Goal: Navigation & Orientation: Find specific page/section

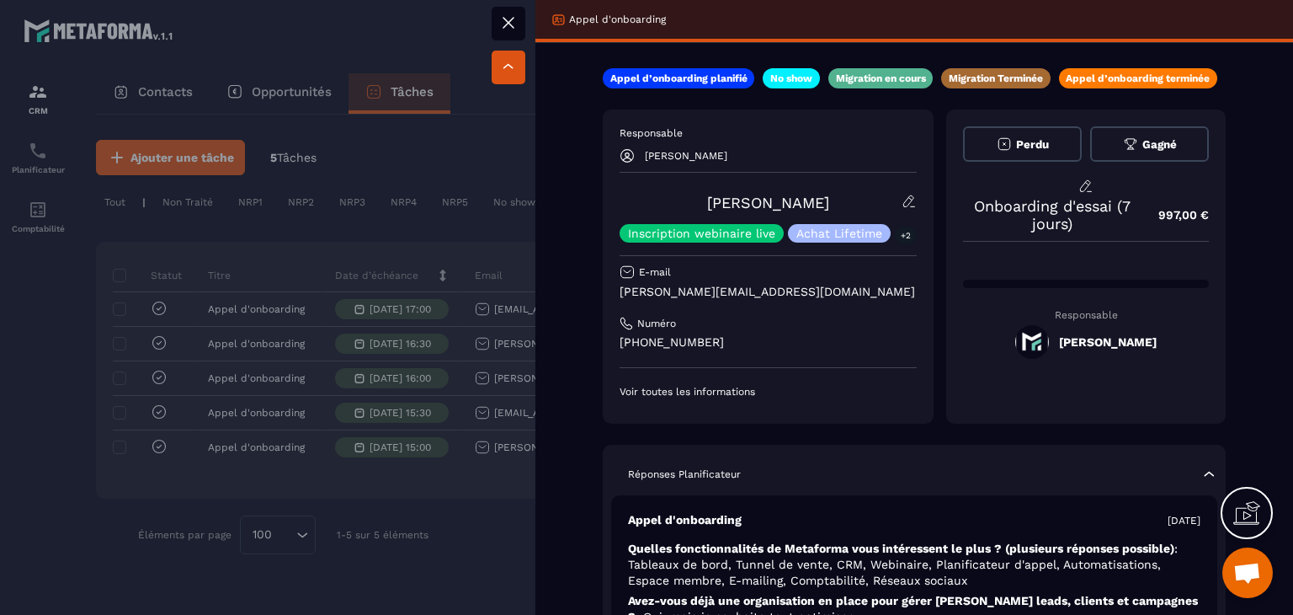
drag, startPoint x: 850, startPoint y: 210, endPoint x: 688, endPoint y: 206, distance: 162.5
click at [688, 206] on div "[PERSON_NAME] Inscription webinaire live Achat Lifetime +2" at bounding box center [768, 218] width 297 height 49
copy link "[PERSON_NAME]"
click at [505, 21] on icon at bounding box center [508, 23] width 20 height 20
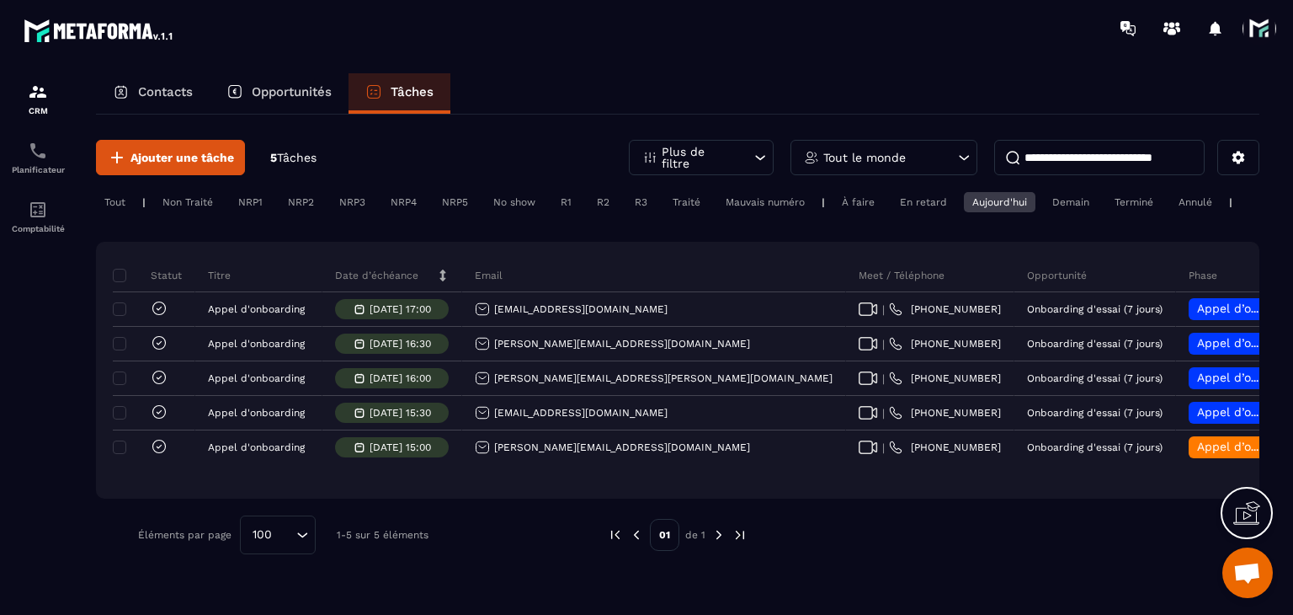
click at [1263, 35] on span at bounding box center [1260, 29] width 34 height 34
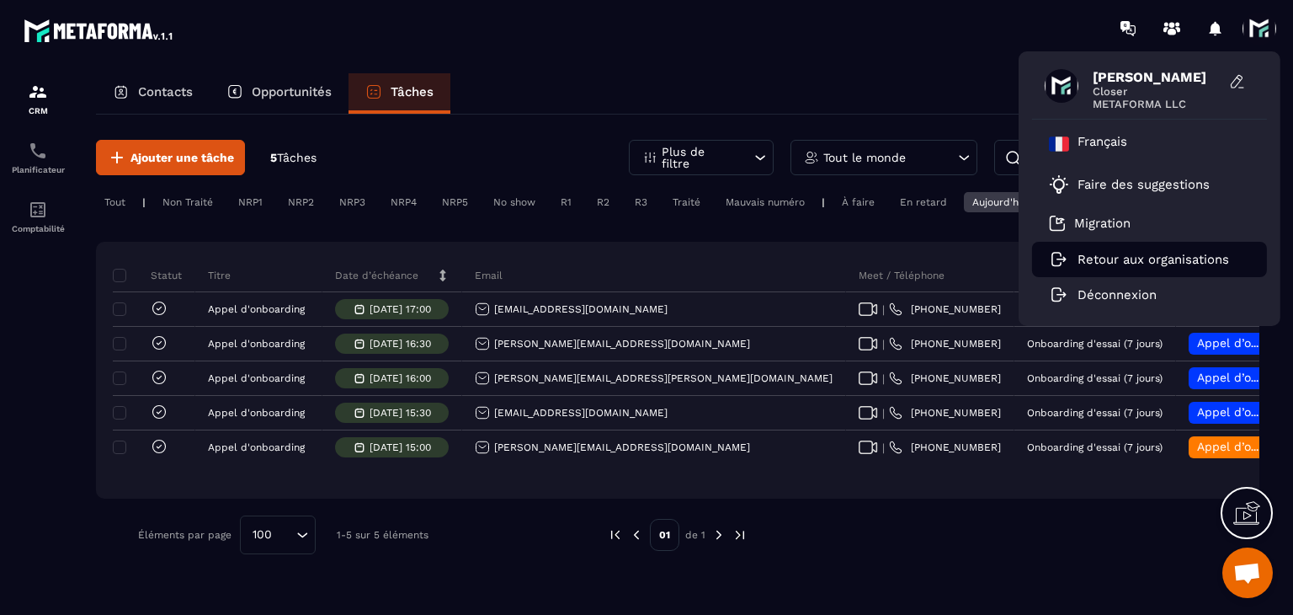
click at [1103, 273] on li "Retour aux organisations" at bounding box center [1149, 259] width 235 height 35
click at [1098, 257] on p "Retour aux organisations" at bounding box center [1154, 259] width 152 height 15
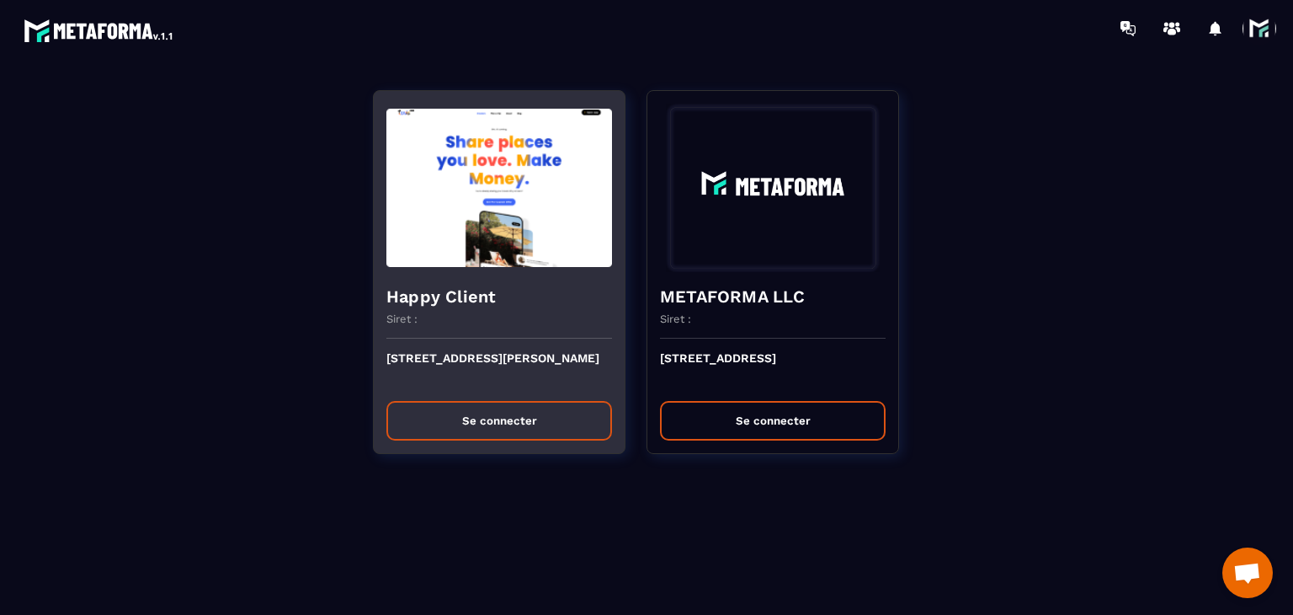
click at [513, 413] on button "Se connecter" at bounding box center [499, 421] width 226 height 40
